Goal: Task Accomplishment & Management: Complete application form

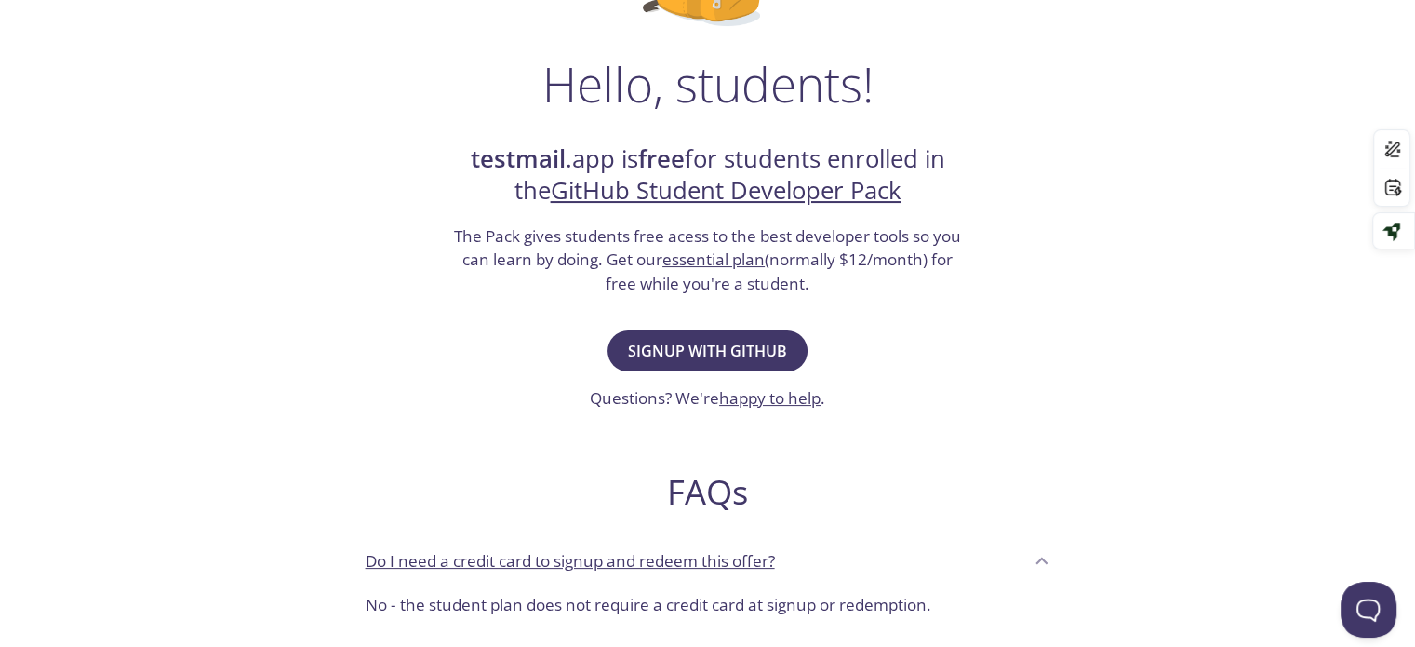
scroll to position [267, 0]
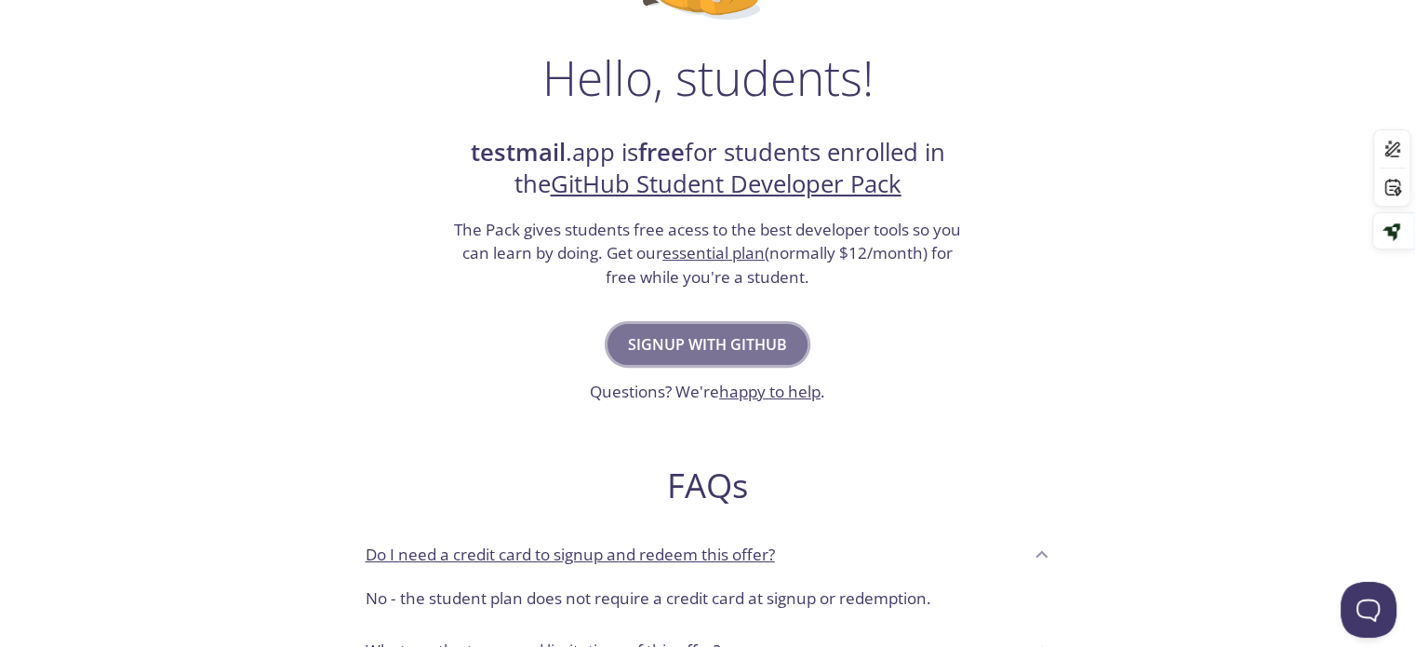
click at [712, 350] on span "Signup with GitHub" at bounding box center [707, 344] width 159 height 26
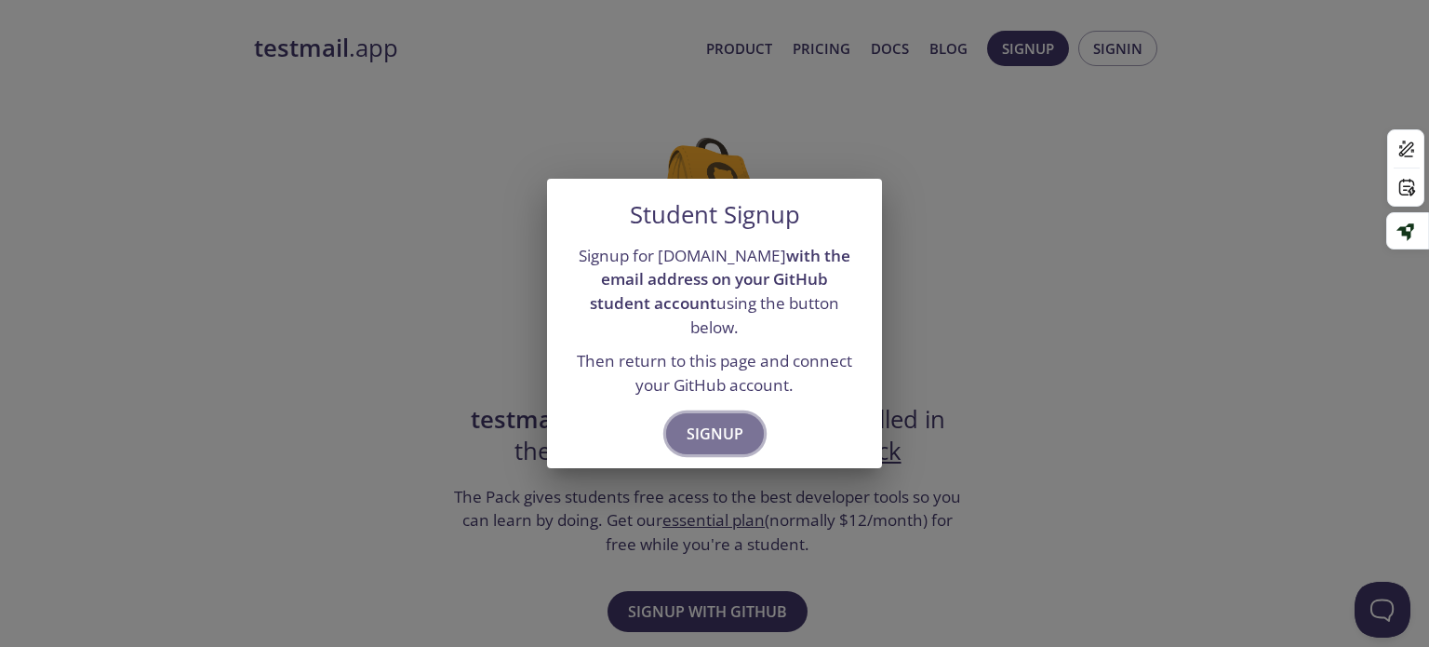
click at [735, 421] on span "Signup" at bounding box center [715, 434] width 57 height 26
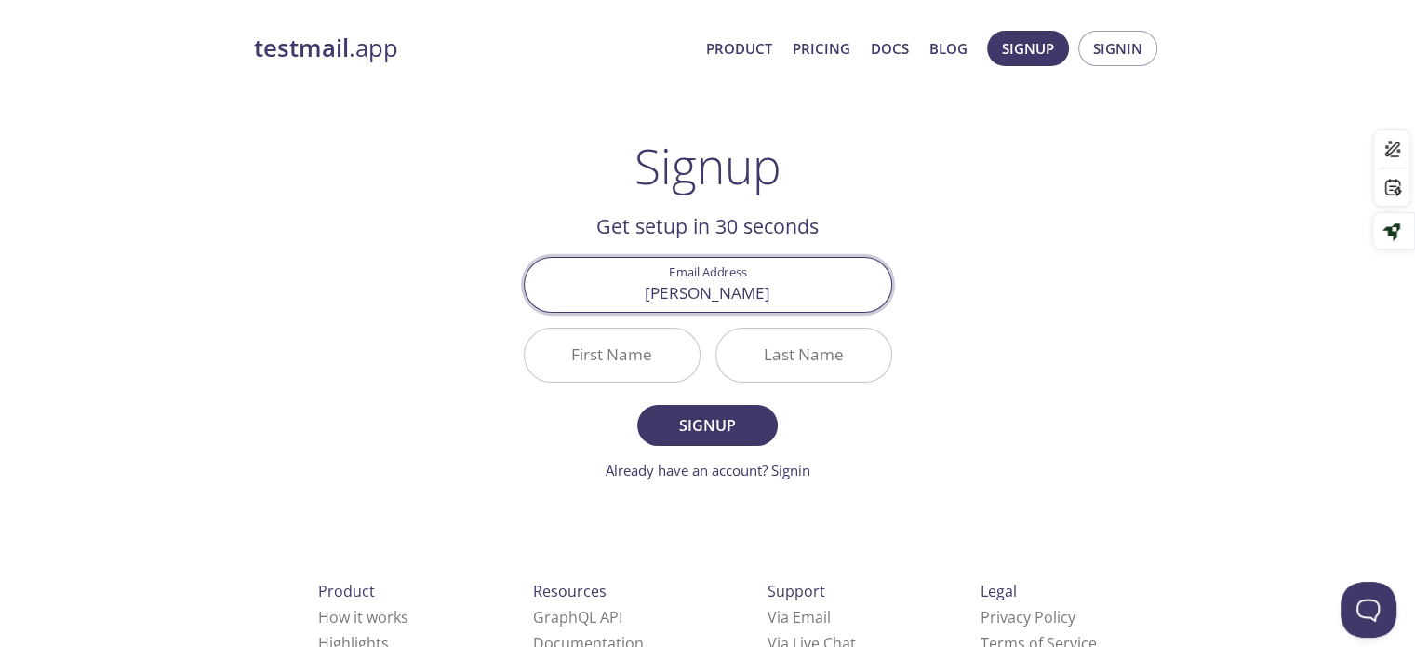
type input "[EMAIL_ADDRESS][DOMAIN_NAME]"
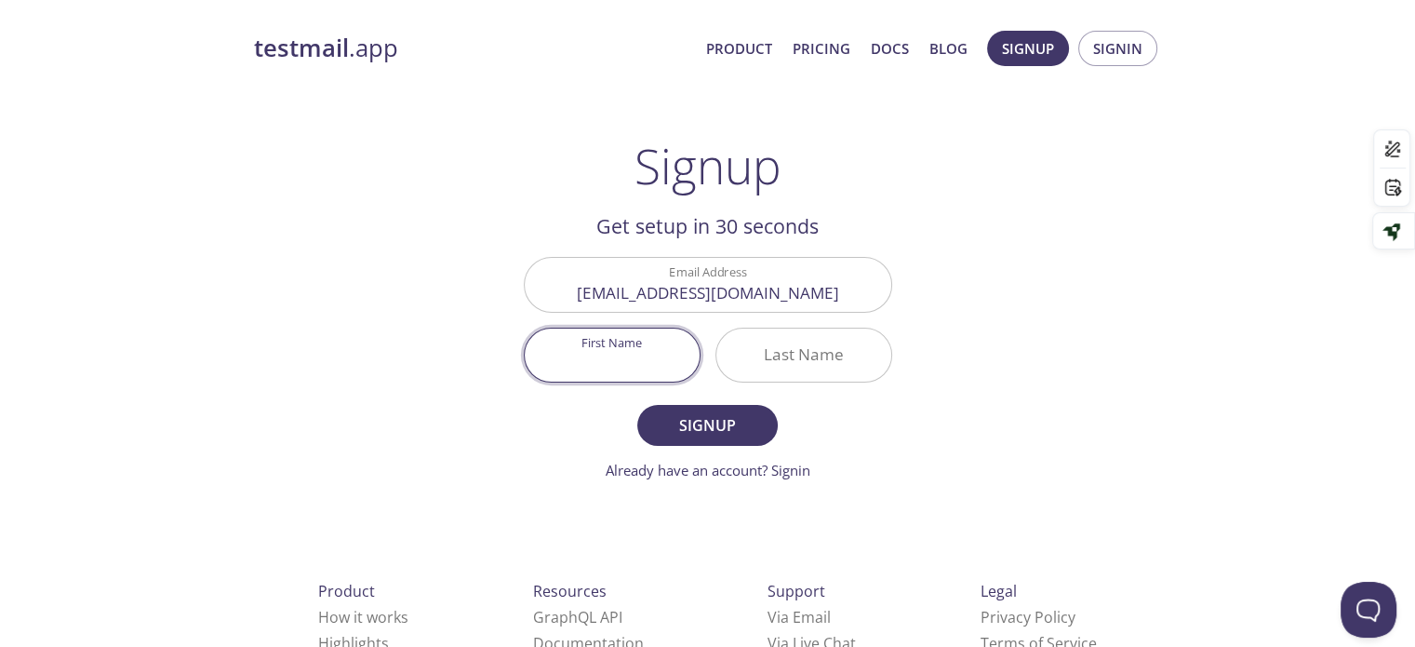
click at [662, 366] on input "First Name" at bounding box center [612, 354] width 175 height 53
type input "[PERSON_NAME]"
click at [771, 368] on input "Last Name" at bounding box center [804, 354] width 175 height 53
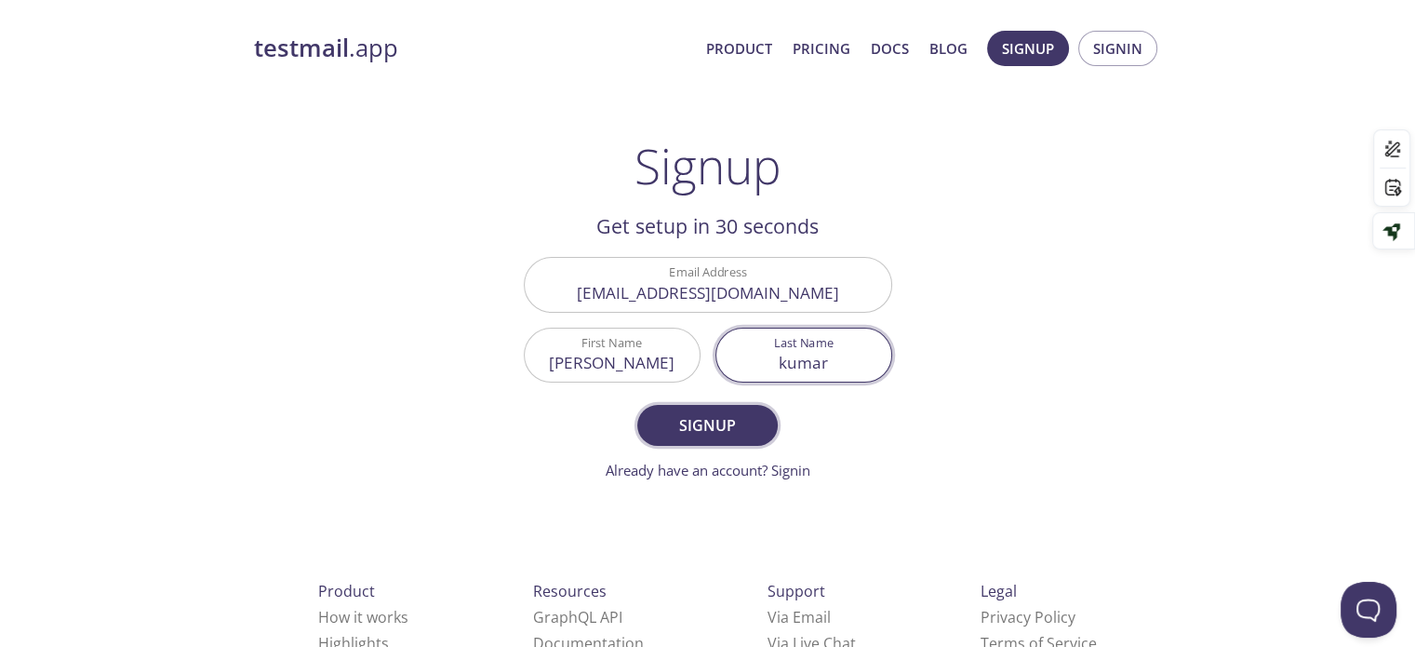
type input "kumar"
click at [711, 405] on button "Signup" at bounding box center [707, 425] width 140 height 41
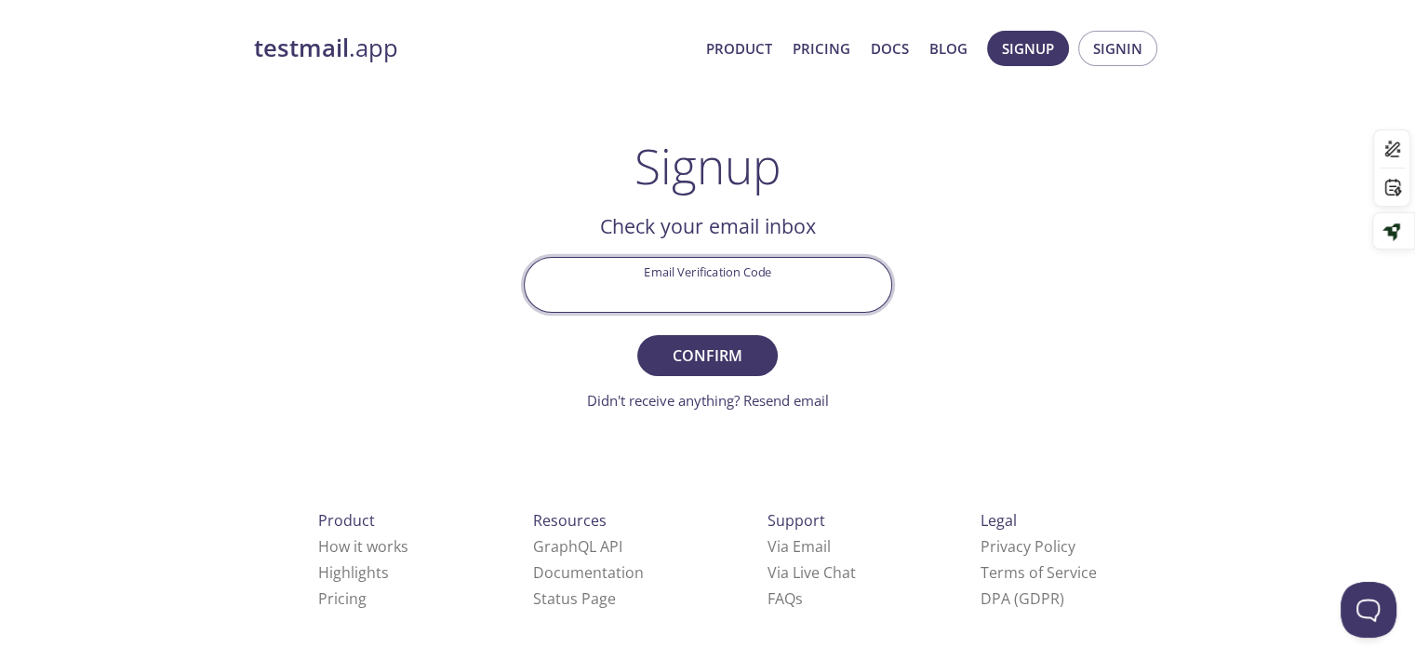
click at [756, 296] on input "Email Verification Code" at bounding box center [708, 284] width 367 height 53
type input "LT2GBDR"
click at [722, 354] on span "Confirm" at bounding box center [707, 355] width 99 height 26
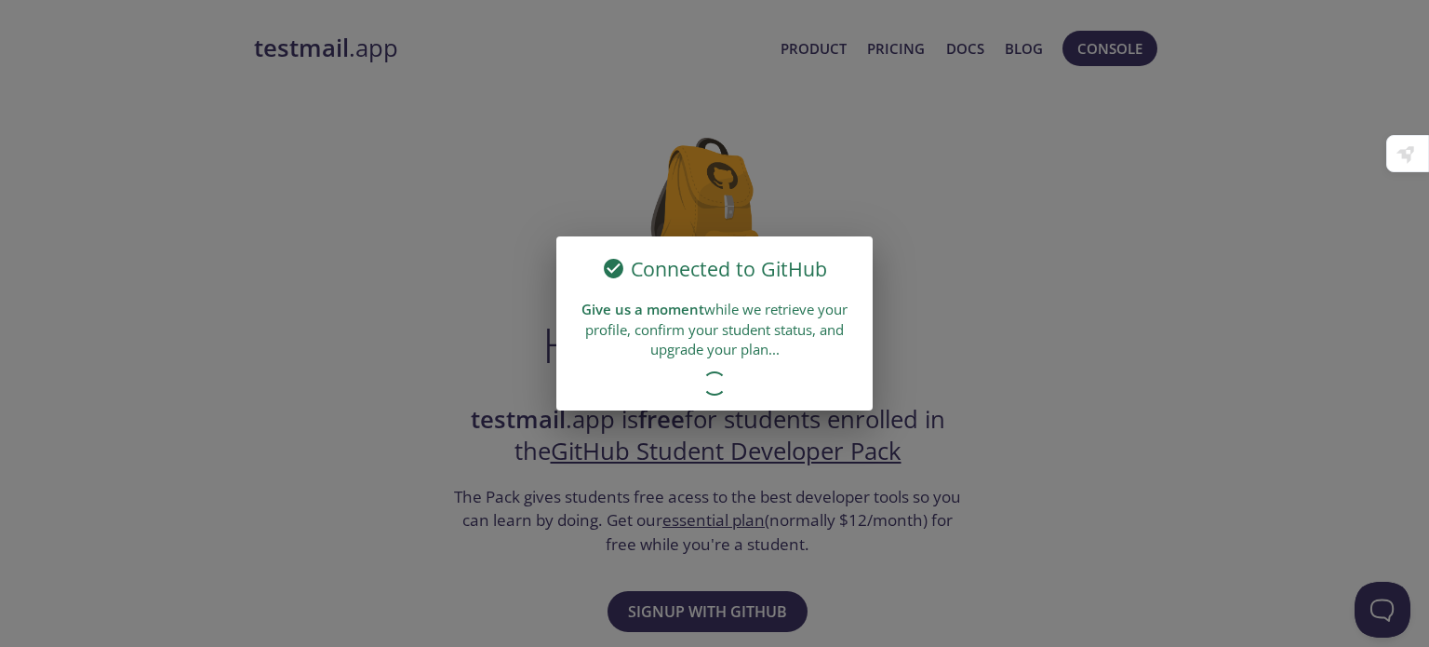
scroll to position [83855, 0]
